Goal: Contribute content: Contribute content

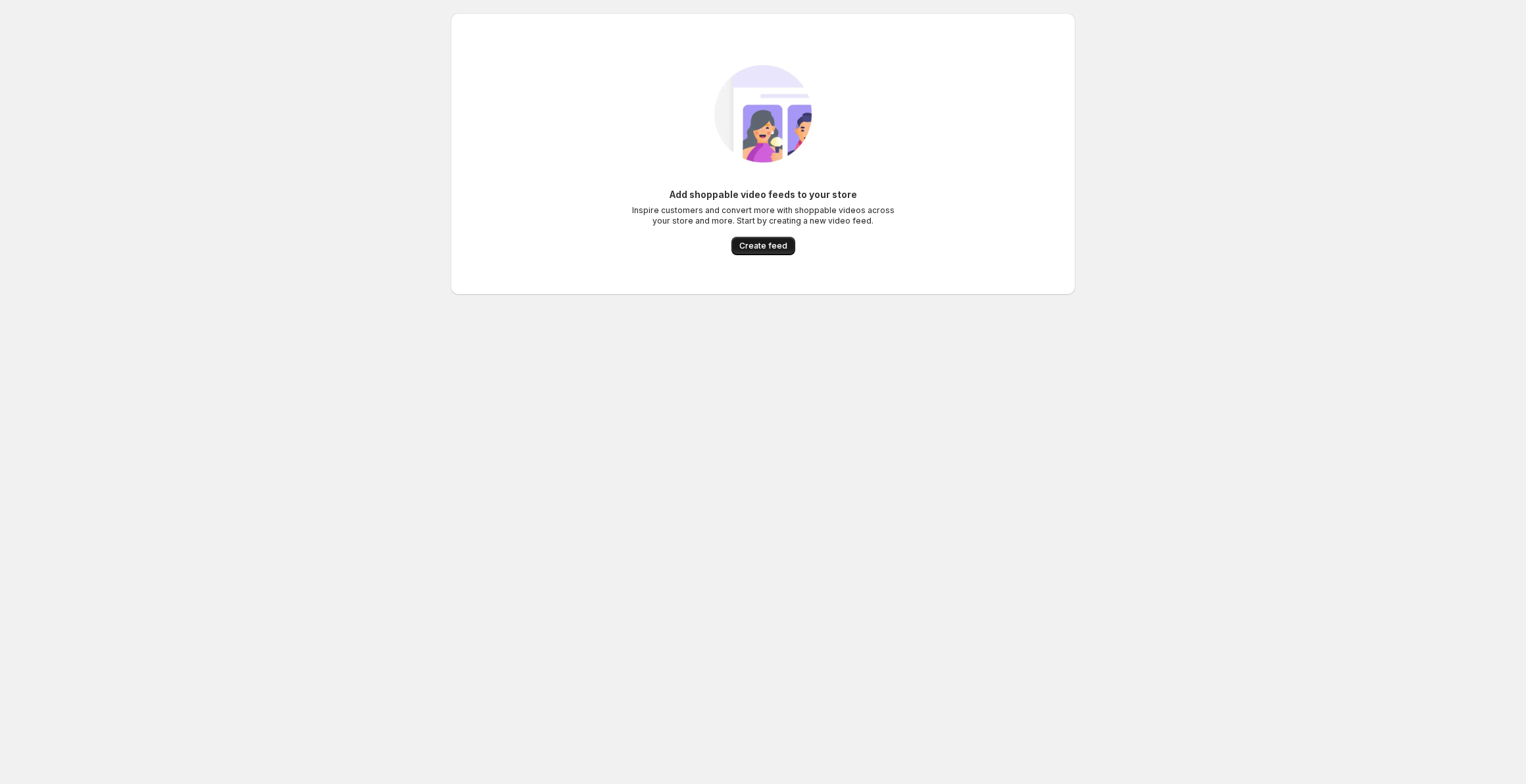
click at [760, 247] on span "Create feed" at bounding box center [763, 246] width 48 height 11
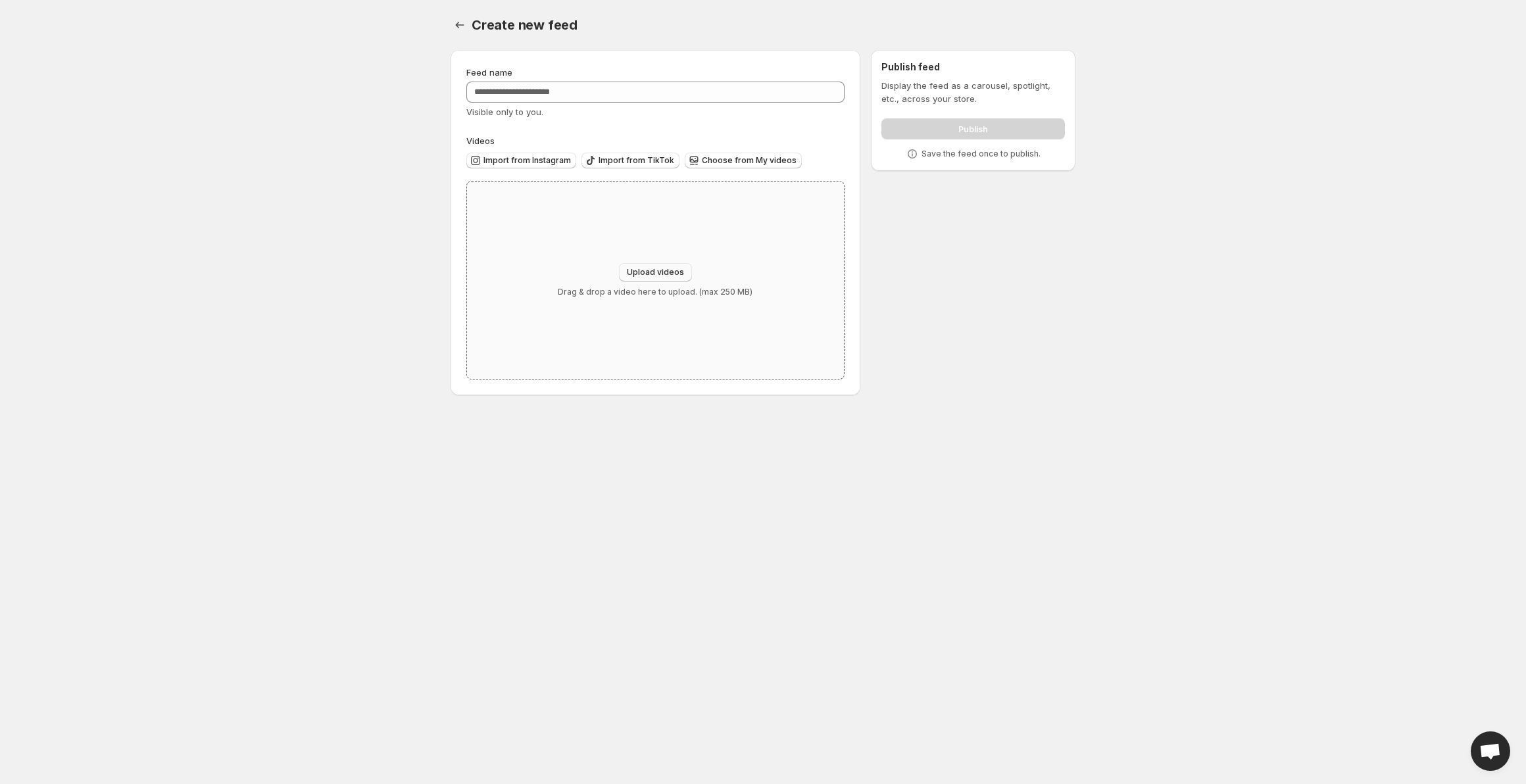
click at [681, 268] on span "Upload videos" at bounding box center [655, 272] width 57 height 11
type input "**********"
click at [459, 27] on icon "Settings" at bounding box center [460, 25] width 13 height 13
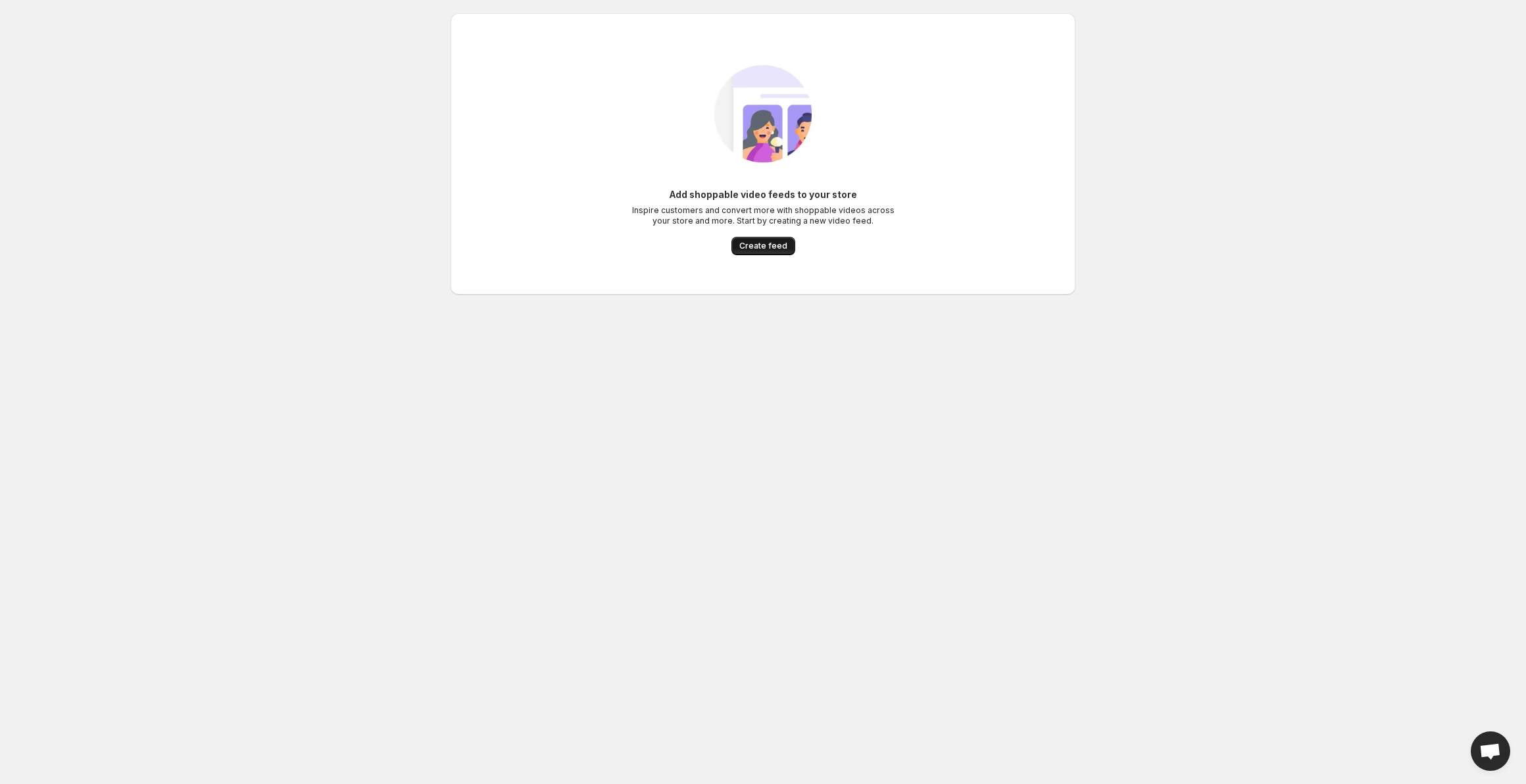
click at [772, 252] on button "Create feed" at bounding box center [763, 246] width 64 height 18
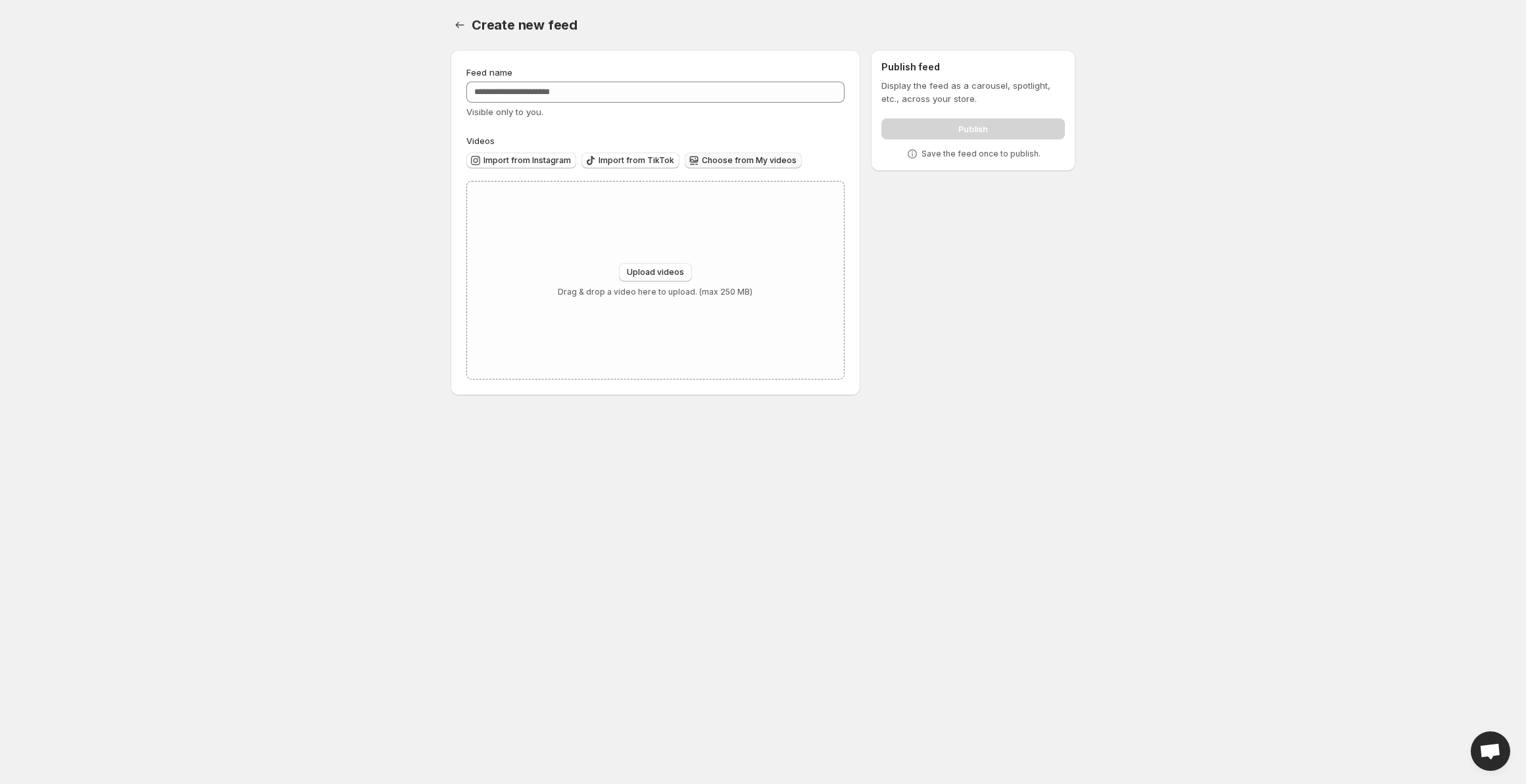
click at [712, 166] on button "Choose from My videos" at bounding box center [743, 160] width 117 height 16
